Goal: Task Accomplishment & Management: Complete application form

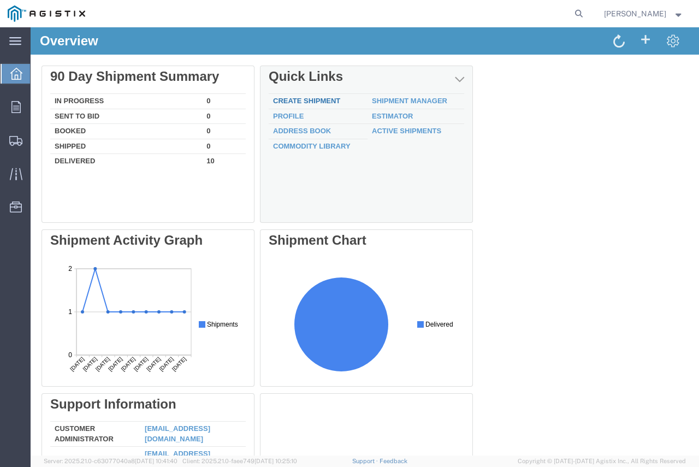
click at [312, 100] on link "Create Shipment" at bounding box center [306, 101] width 67 height 8
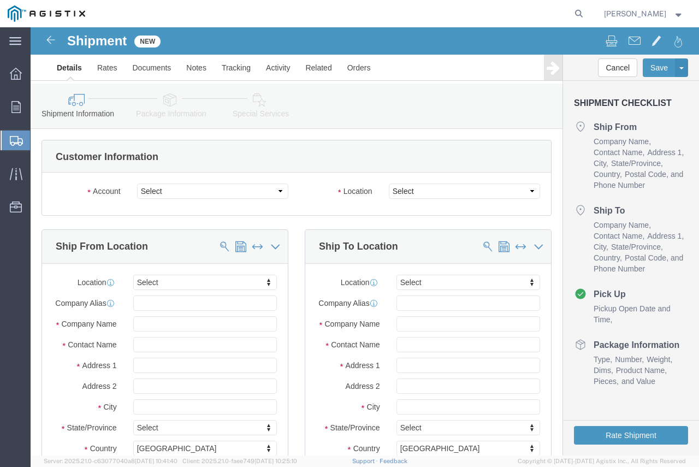
select select
click select "Select Energy & Process Corp PG&E"
select select "9596"
click select "Select Energy & Process Corp PG&E"
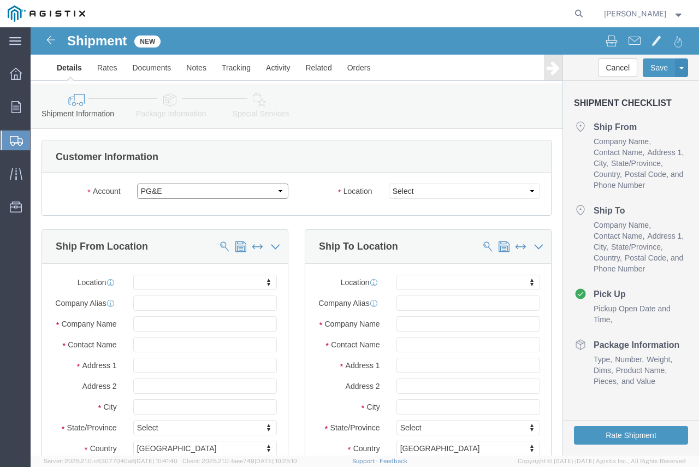
select select "PURCHORD"
select select
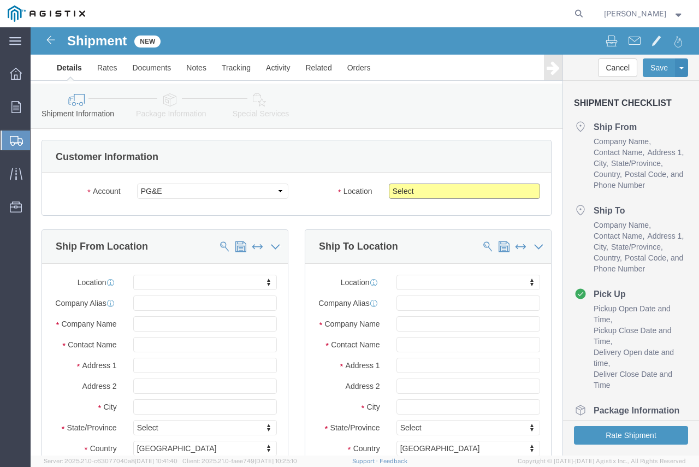
click select "Select All Others [GEOGRAPHIC_DATA] [GEOGRAPHIC_DATA] [GEOGRAPHIC_DATA] [GEOGRA…"
select select "23082"
click select "Select All Others [GEOGRAPHIC_DATA] [GEOGRAPHIC_DATA] [GEOGRAPHIC_DATA] [GEOGRA…"
click input "text"
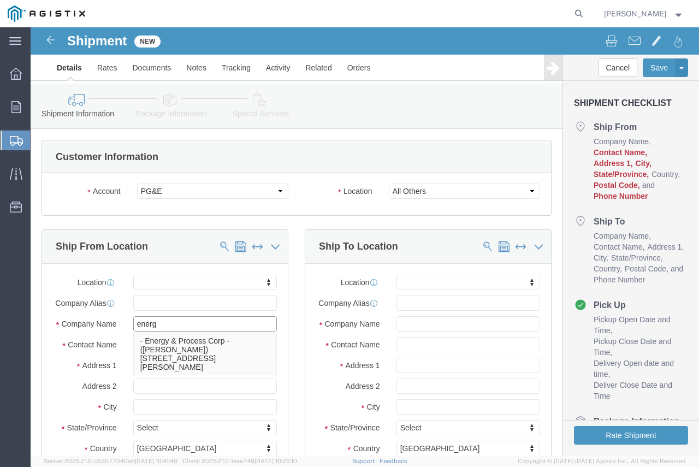
type input "energy"
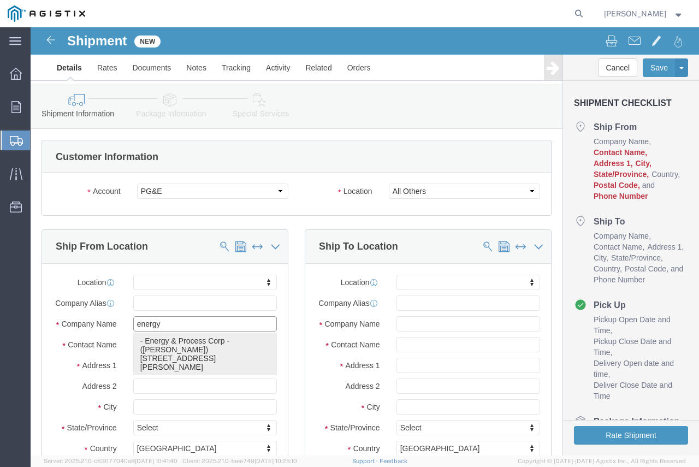
click p "- Energy & Process Corp - ([PERSON_NAME]) [STREET_ADDRESS][PERSON_NAME]"
select select
type input "Energy & Process Corp"
type input "[PERSON_NAME]"
type input "[STREET_ADDRESS]"
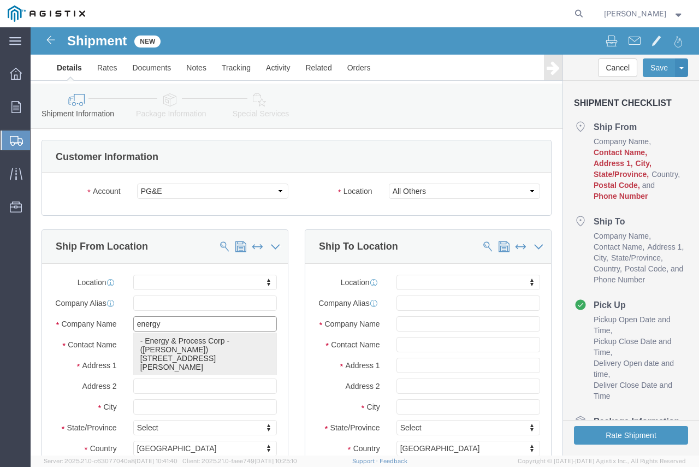
type input "[PERSON_NAME]"
type input "30084"
select select "GA"
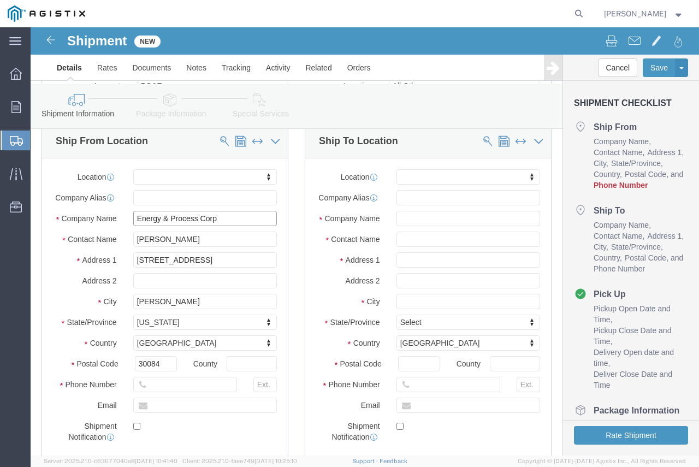
scroll to position [109, 0]
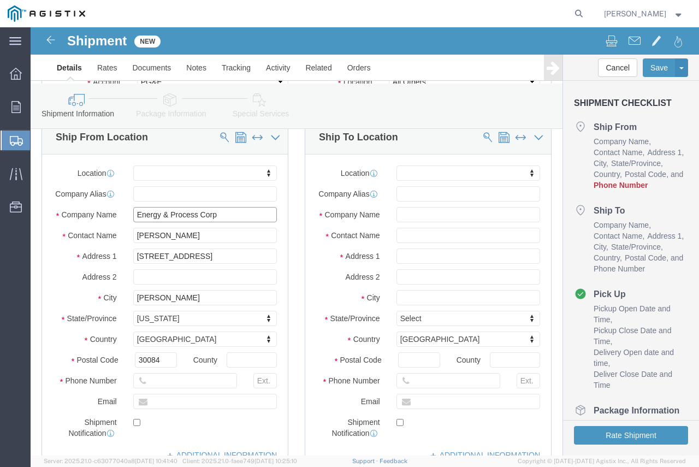
type input "Energy & Process Corp"
click input "text"
type input "7709343101"
click div "Location My Profile Location (OBSOLETE) [PERSON_NAME] SC - GC TRAILER (OBSOLETE…"
click input "text"
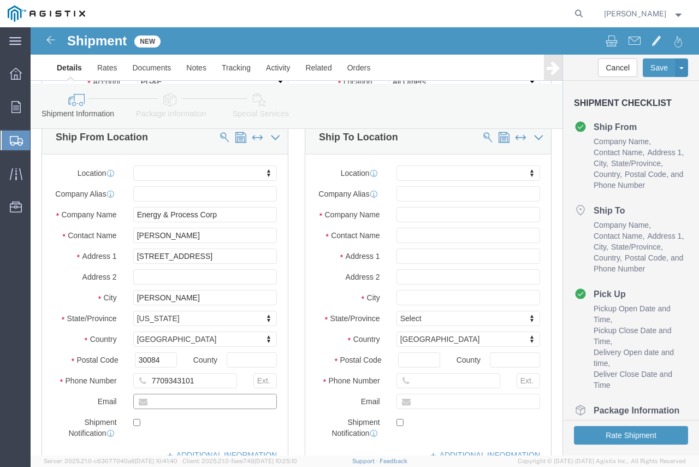
type input "[PERSON_NAME][EMAIL_ADDRESS][PERSON_NAME][DOMAIN_NAME]"
checkbox input "true"
click input "text"
drag, startPoint x: 391, startPoint y: 350, endPoint x: 390, endPoint y: 345, distance: 5.6
click div "Postal Code"
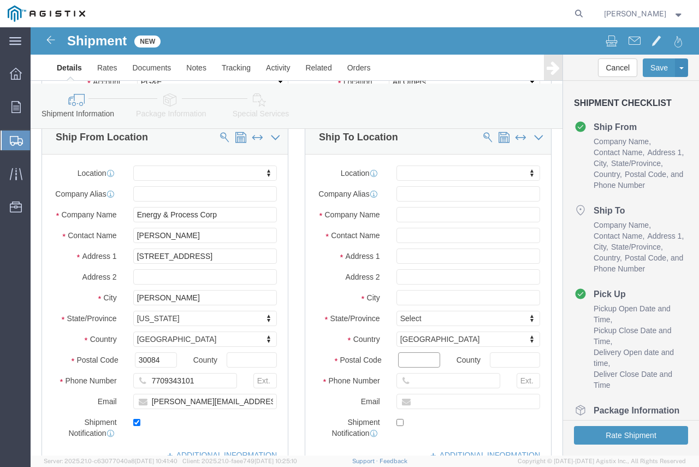
click input "Postal Code"
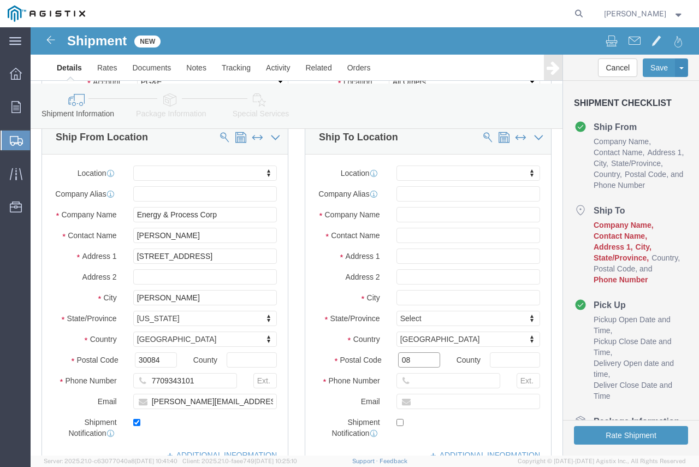
type input "08"
select select
